Goal: Task Accomplishment & Management: Use online tool/utility

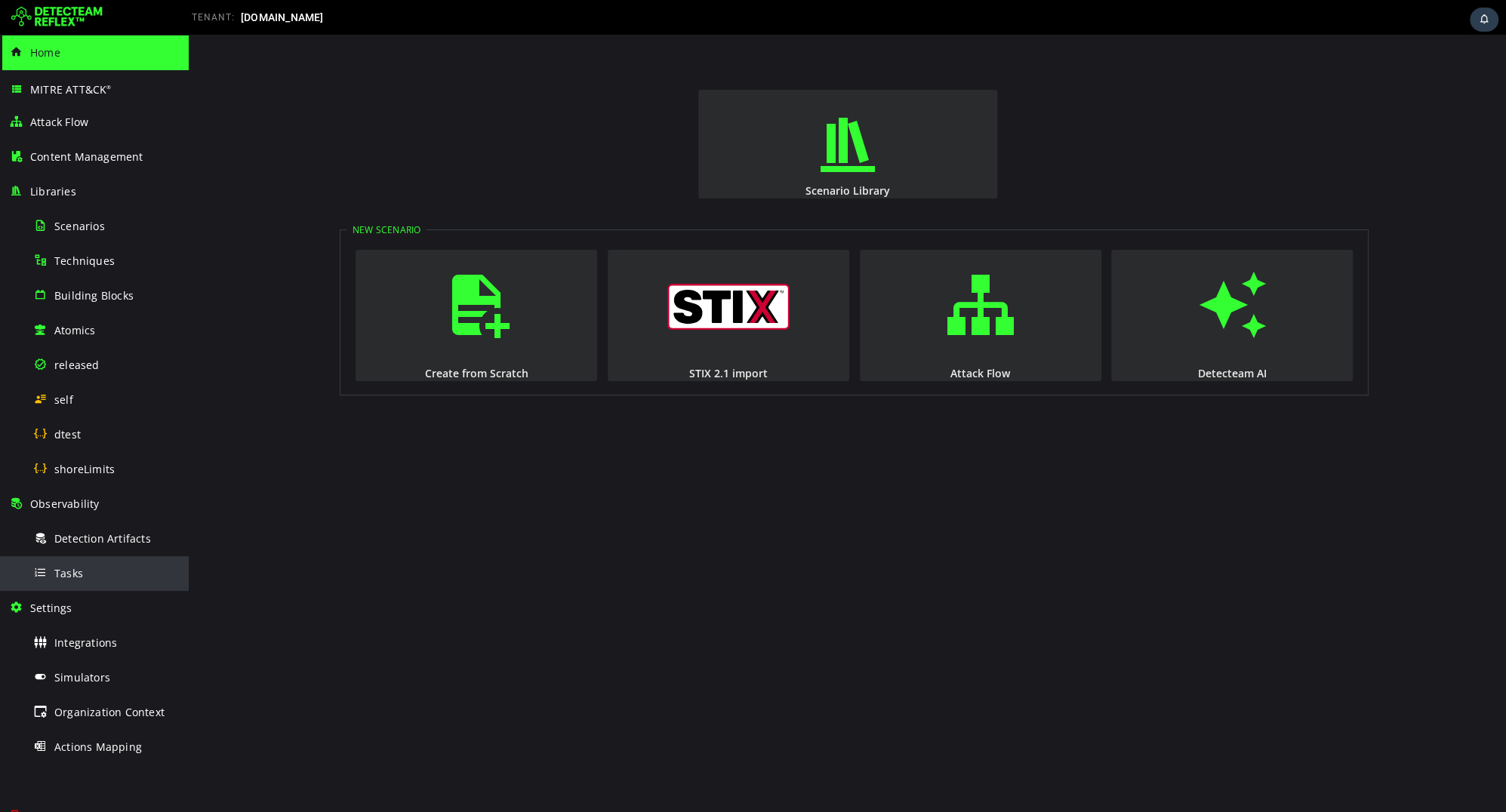
click at [82, 581] on div "Tasks" at bounding box center [106, 573] width 146 height 34
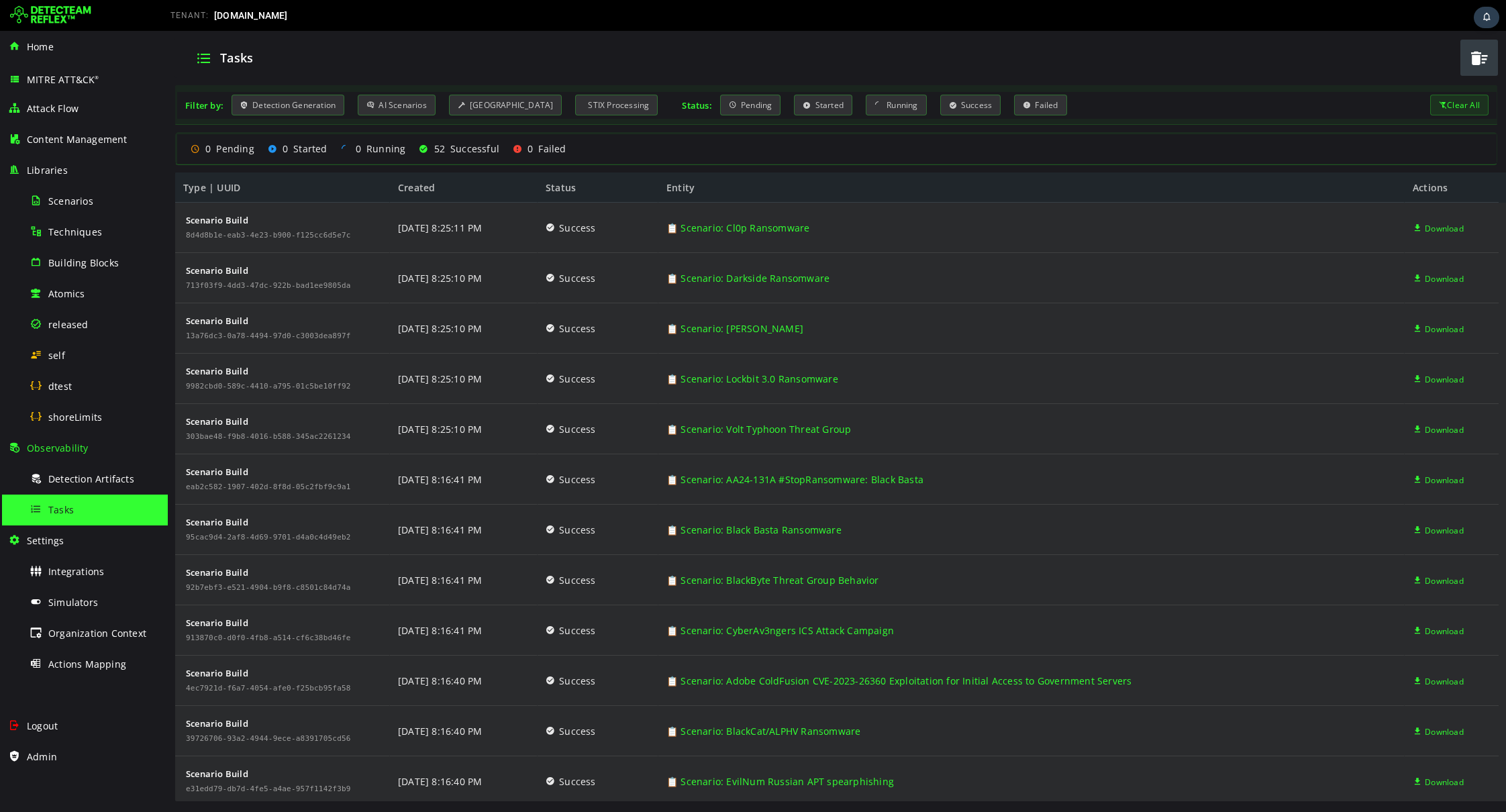
click at [1339, 59] on span "button" at bounding box center [1479, 58] width 20 height 27
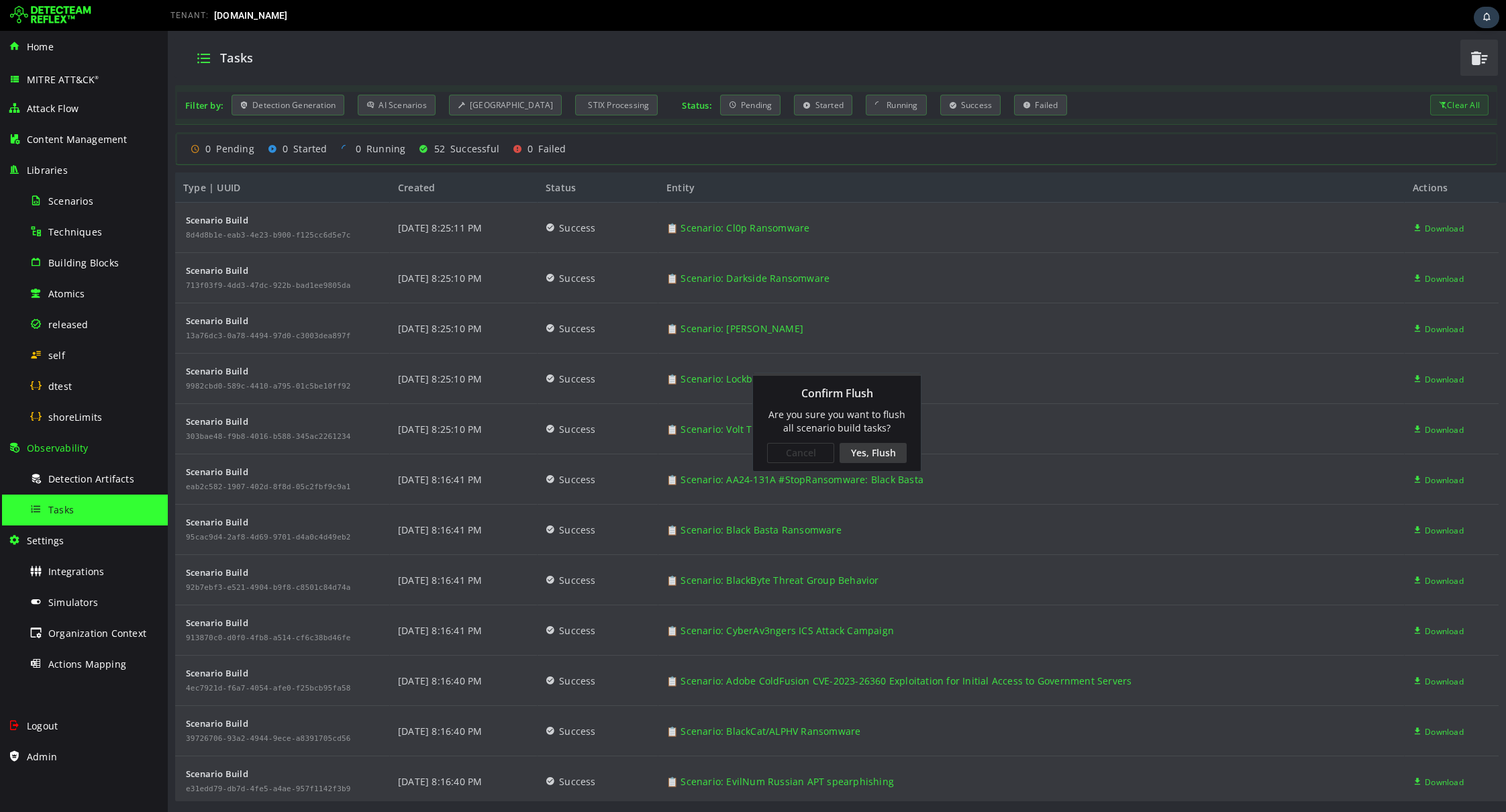
click at [889, 447] on div "Yes, Flush" at bounding box center [873, 453] width 67 height 20
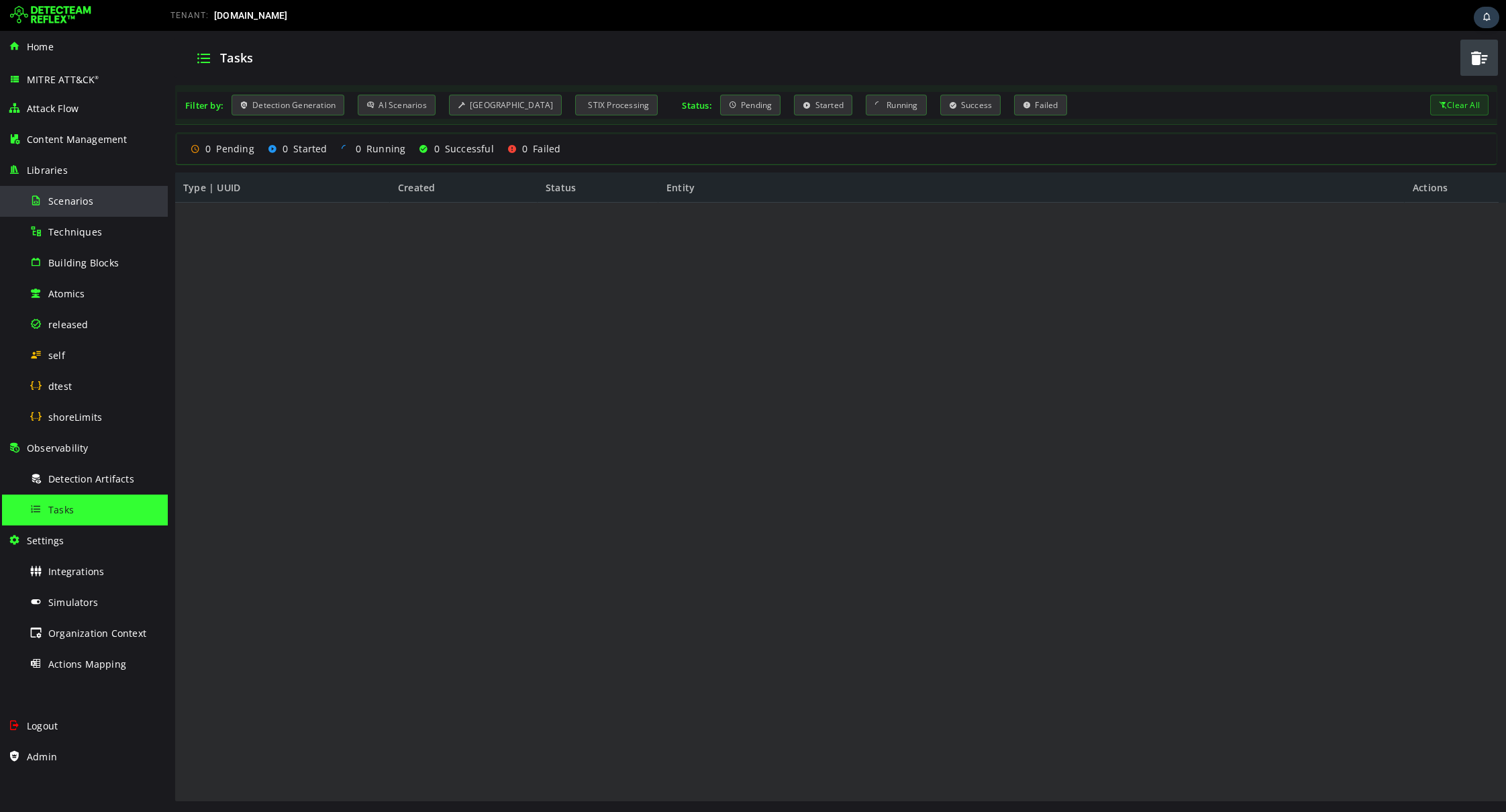
click at [67, 202] on span "Scenarios" at bounding box center [70, 201] width 45 height 13
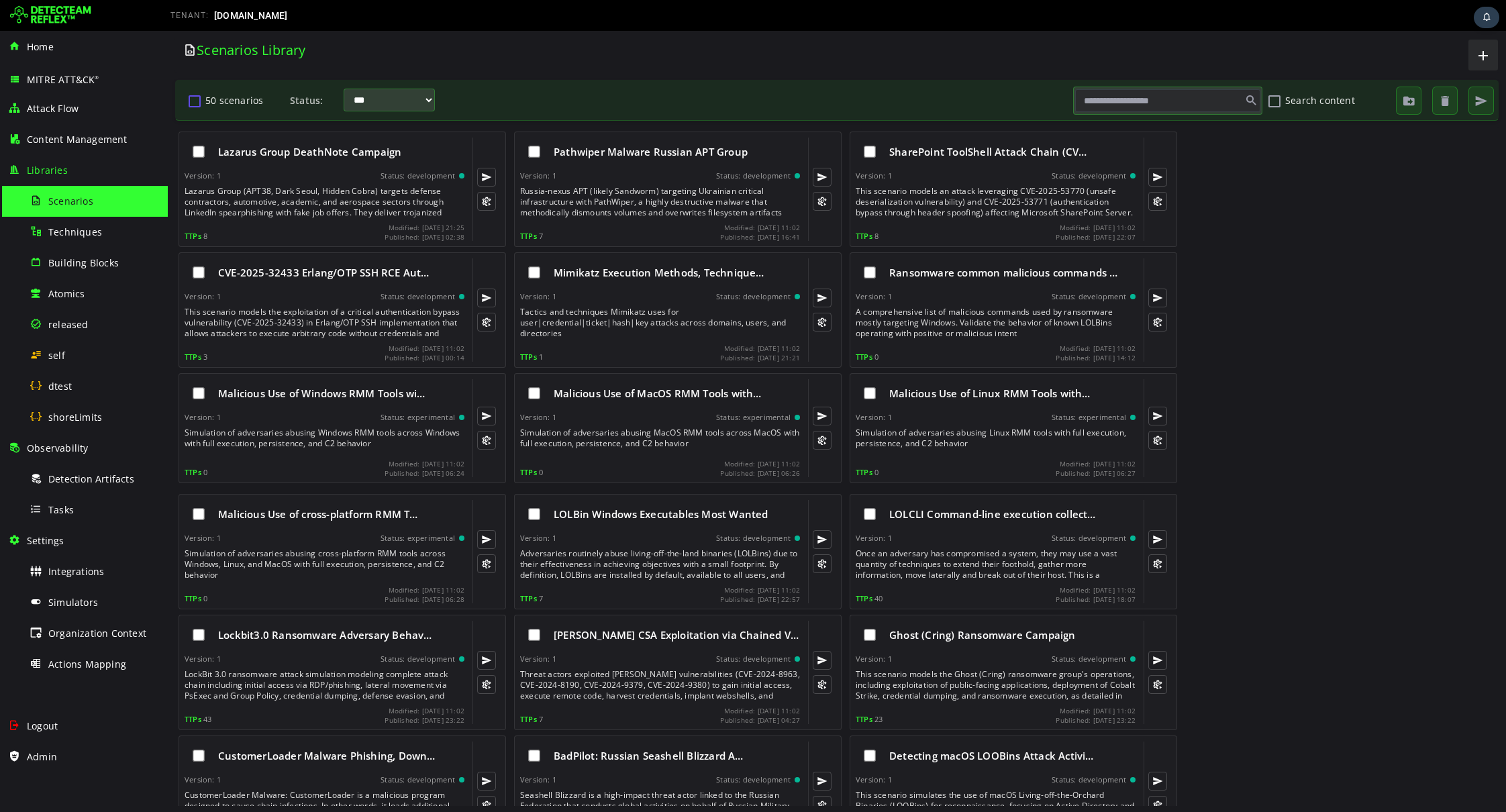
click at [191, 103] on button "50 scenarios" at bounding box center [195, 101] width 16 height 23
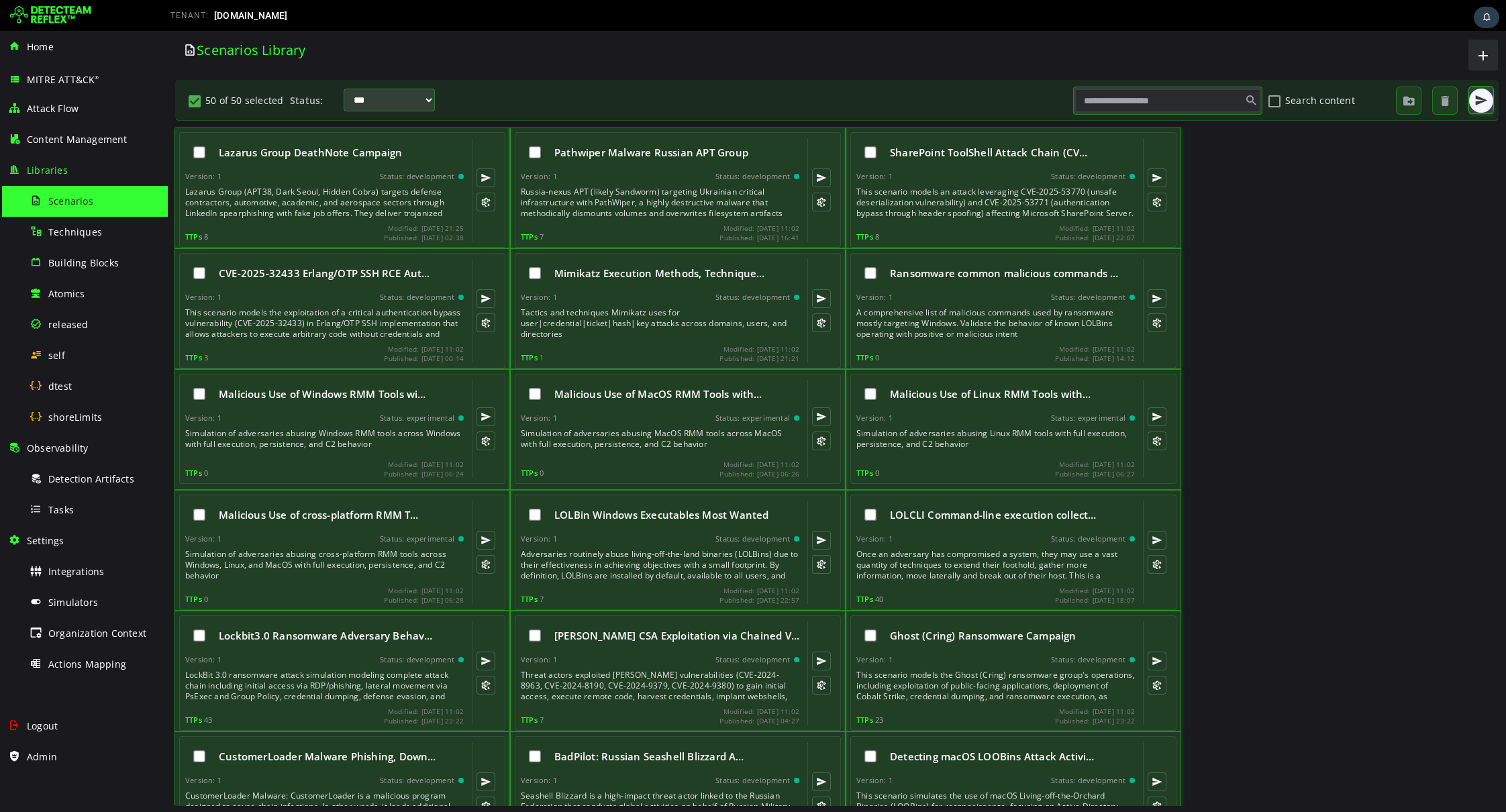
click at [1480, 108] on button "button" at bounding box center [1482, 101] width 24 height 24
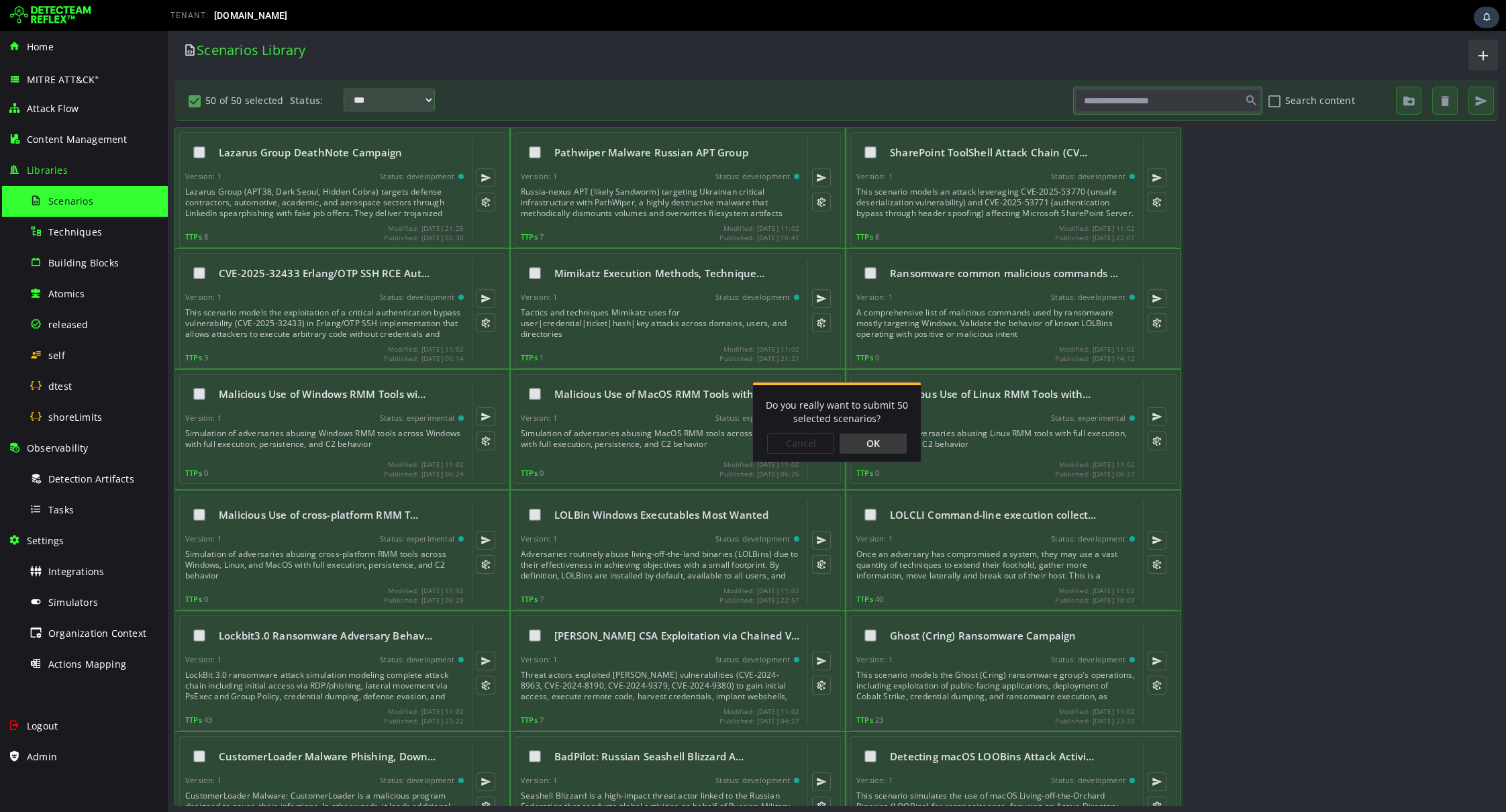
click at [892, 440] on div "OK" at bounding box center [873, 444] width 67 height 20
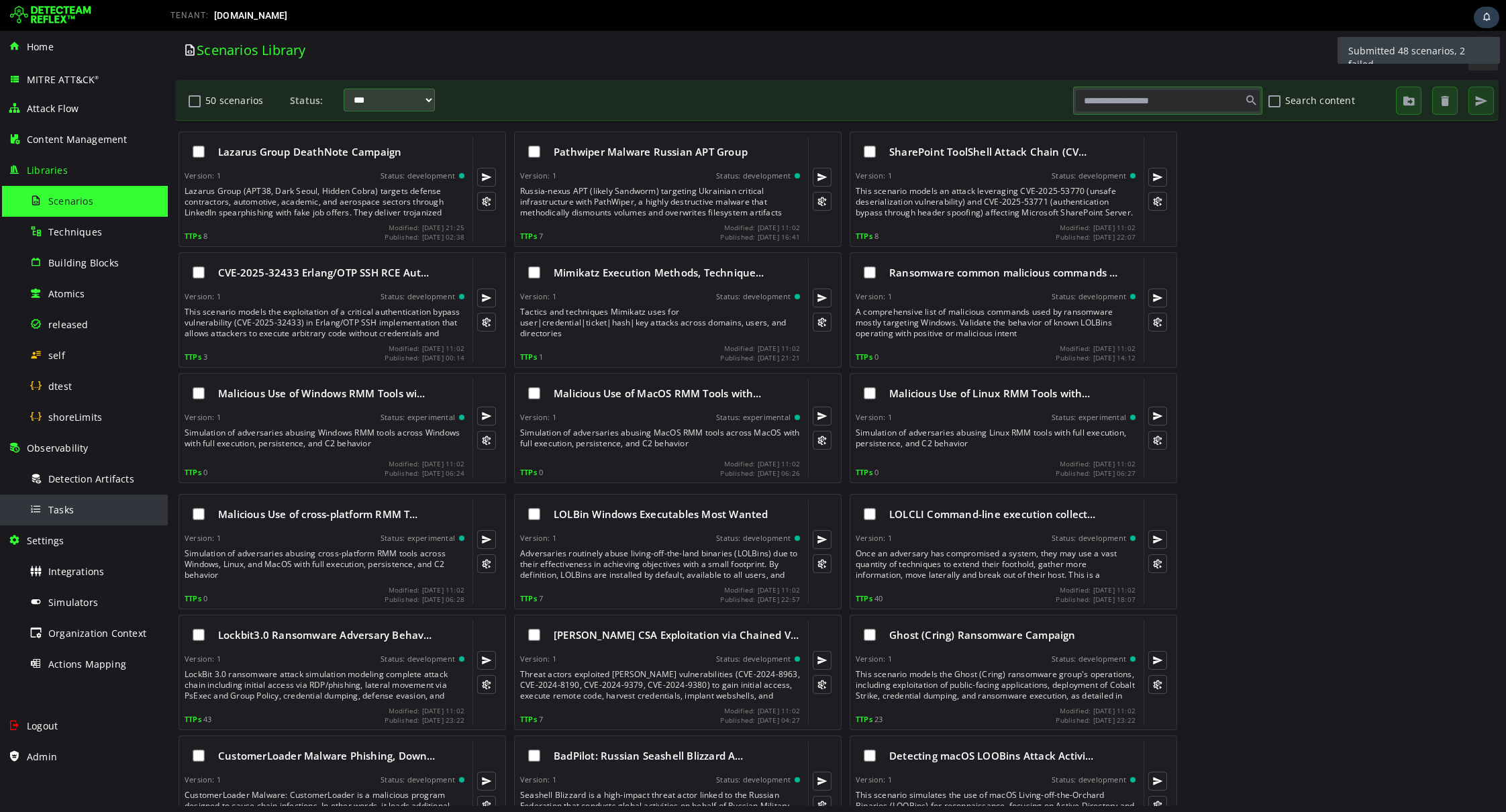
click at [78, 514] on div "Tasks" at bounding box center [94, 510] width 130 height 30
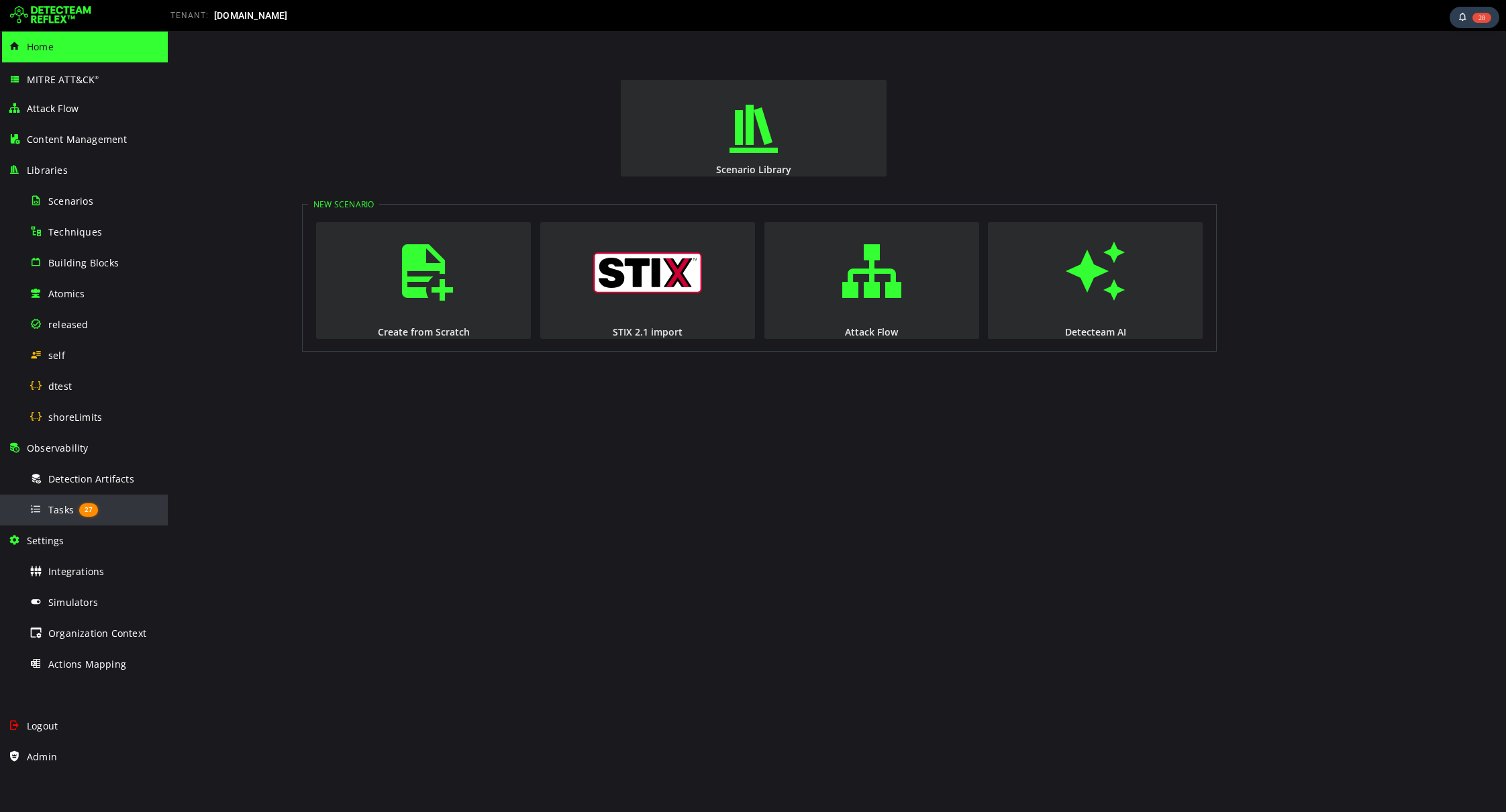
click at [77, 516] on div "Tasks 27" at bounding box center [94, 510] width 130 height 30
